Goal: Transaction & Acquisition: Purchase product/service

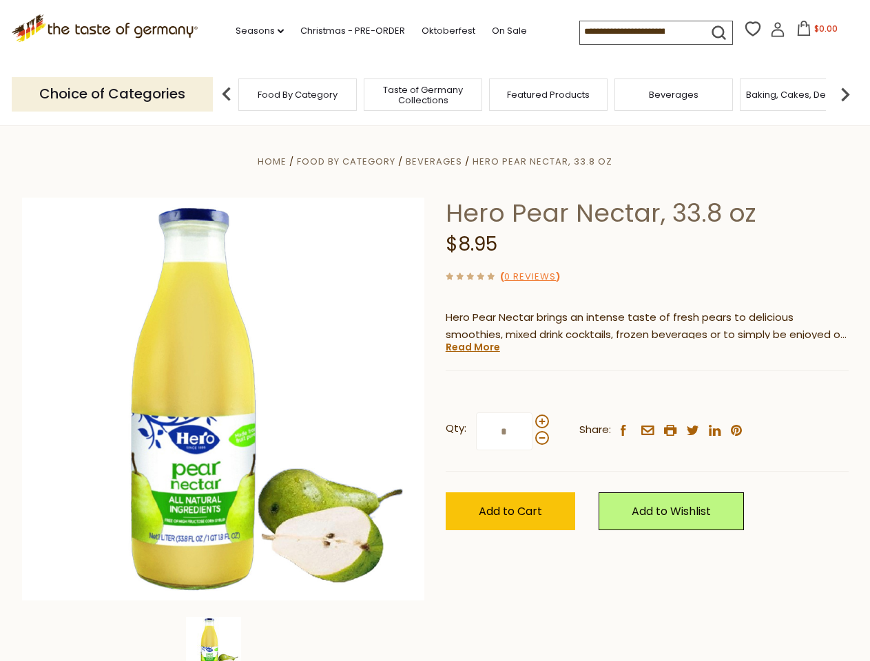
click at [435, 331] on div "Home Food By Category [GEOGRAPHIC_DATA] Hero Pear Nectar, 33.8 oz Hero Pear Nec…" at bounding box center [435, 418] width 847 height 530
click at [254, 31] on link "Seasons dropdown_arrow" at bounding box center [260, 30] width 48 height 15
click at [639, 32] on input at bounding box center [638, 30] width 116 height 19
click at [814, 32] on span "$0.00" at bounding box center [825, 29] width 23 height 12
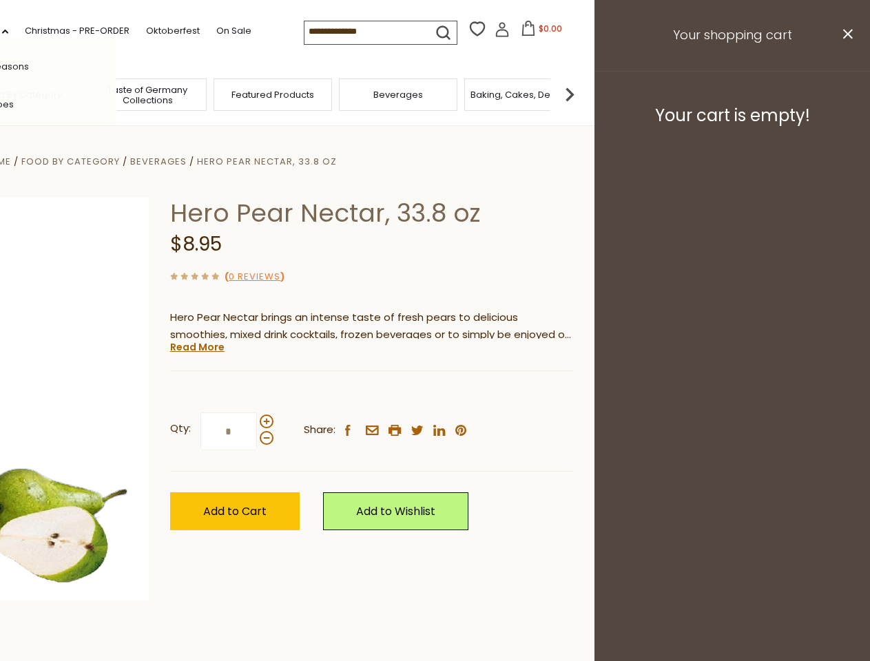
click at [116, 94] on div "All Seasons Recipes Game Day [DATE] [DATE] [DATE][PERSON_NAME] [DATE] Springfes…" at bounding box center [38, 331] width 156 height 584
click at [435, 393] on div "Qty: * Share: facebook email printer twitter linkedin pinterest" at bounding box center [371, 432] width 403 height 80
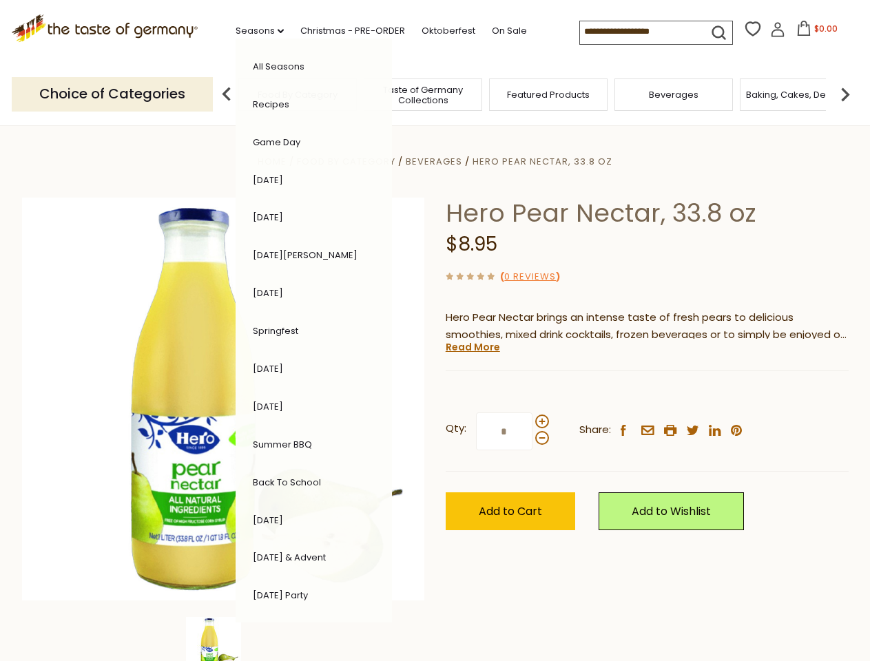
click at [223, 639] on div "Home Food By Category [GEOGRAPHIC_DATA] Hero Pear Nectar, 33.8 oz Hero Pear Nec…" at bounding box center [435, 418] width 847 height 530
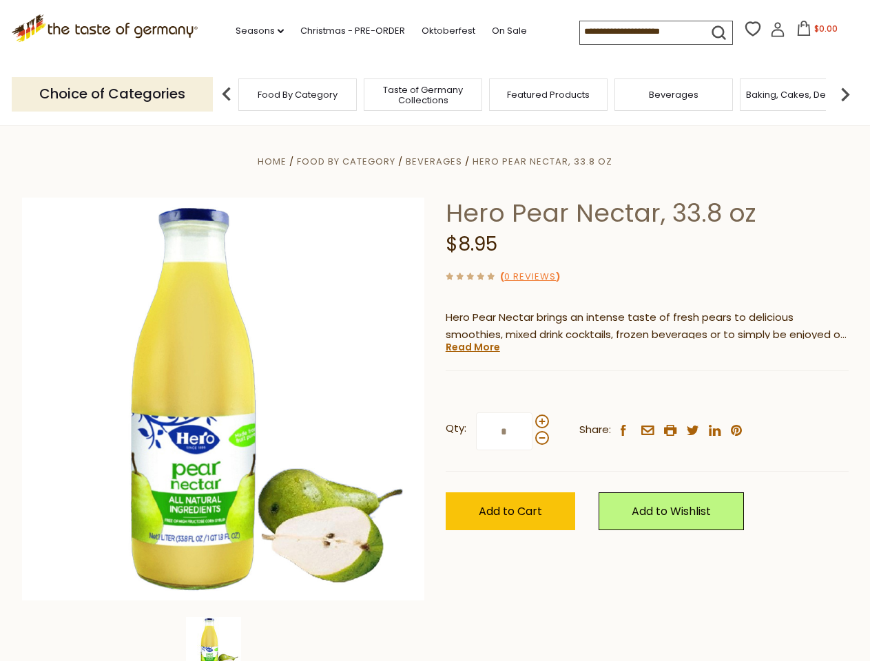
click at [223, 639] on div "Home Food By Category [GEOGRAPHIC_DATA] Hero Pear Nectar, 33.8 oz Hero Pear Nec…" at bounding box center [435, 418] width 847 height 530
click at [472, 347] on link "Read More" at bounding box center [473, 347] width 54 height 14
